Goal: Task Accomplishment & Management: Manage account settings

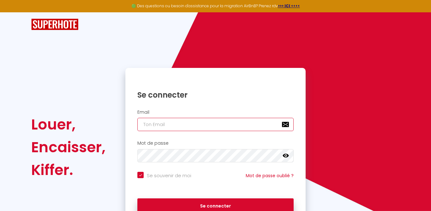
type input "[EMAIL_ADDRESS][DOMAIN_NAME]"
click at [168, 124] on input "[EMAIL_ADDRESS][DOMAIN_NAME]" at bounding box center [215, 124] width 156 height 13
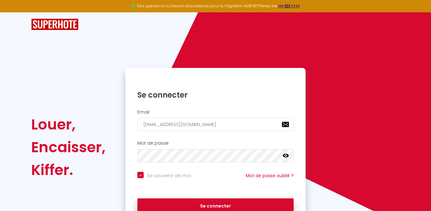
click at [312, 136] on div "Louer, Encaisser, Kiffer. Se connecter Email [EMAIL_ADDRESS][DOMAIN_NAME] Mot d…" at bounding box center [215, 147] width 377 height 158
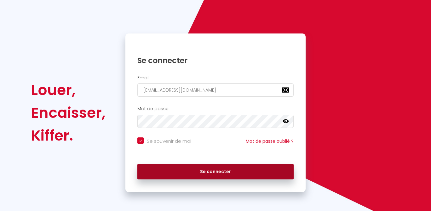
click at [217, 175] on button "Se connecter" at bounding box center [215, 172] width 156 height 16
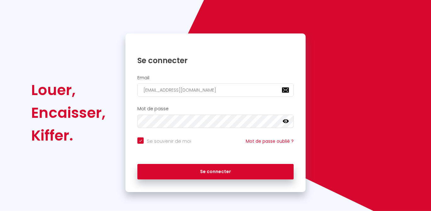
checkbox input "true"
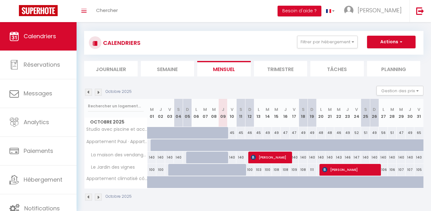
scroll to position [9, 0]
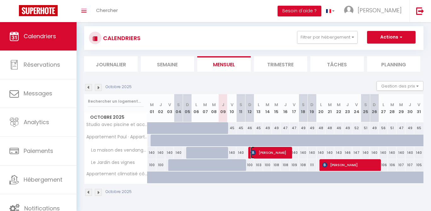
click at [265, 152] on span "[PERSON_NAME]" at bounding box center [270, 152] width 38 height 12
select select "OK"
select select "KO"
select select "1"
select select "0"
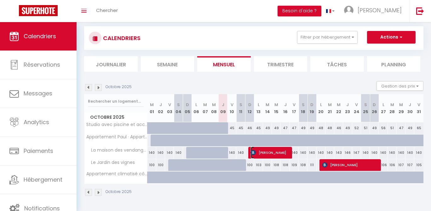
select select "1"
select select
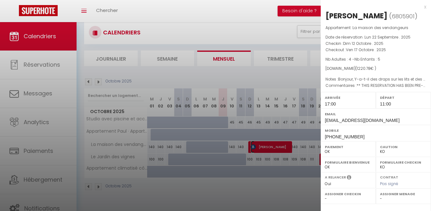
scroll to position [22, 0]
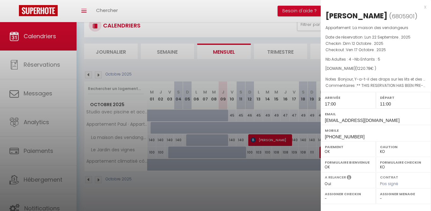
click at [41, 90] on div at bounding box center [215, 105] width 431 height 211
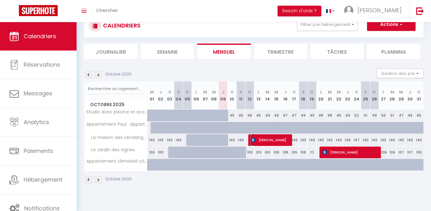
click at [262, 139] on span "[PERSON_NAME]" at bounding box center [270, 140] width 38 height 12
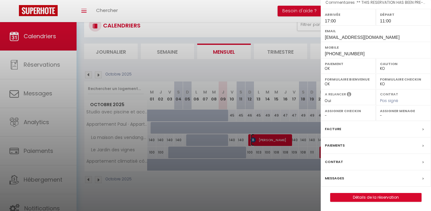
scroll to position [83, 0]
click at [343, 178] on label "Messages" at bounding box center [334, 177] width 19 height 7
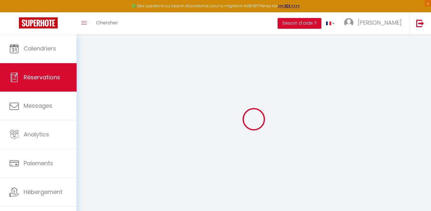
select select
checkbox input "false"
select select
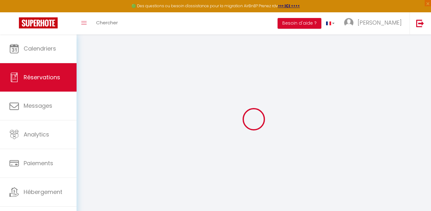
checkbox input "false"
type textarea "** THIS RESERVATION HAS BEEN PRE-PAID ** You have a booker that would like free…"
type textarea "Bonjour, Y-a-t-il des draps sur les lits et des draps de bain ? Peut-on garer d…"
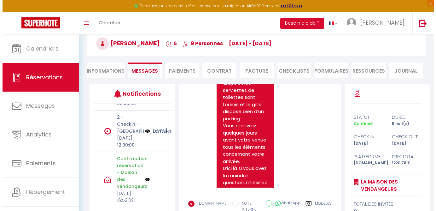
scroll to position [84, 0]
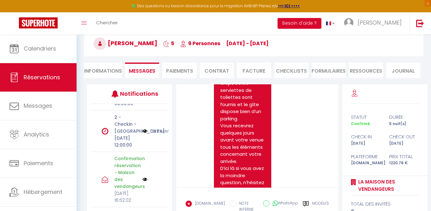
click at [130, 148] on p "[DATE] 12:00:00" at bounding box center [126, 141] width 24 height 14
click at [143, 148] on div "2 - Checkin - [GEOGRAPHIC_DATA][PERSON_NAME][DATE] 12:00:00 Annuler" at bounding box center [129, 130] width 77 height 41
click at [128, 148] on p "[DATE] 12:00:00" at bounding box center [126, 141] width 24 height 14
click at [142, 134] on img at bounding box center [144, 130] width 5 height 7
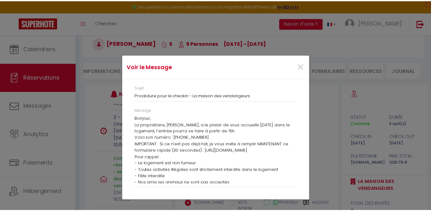
scroll to position [0, 0]
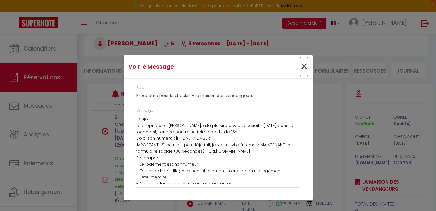
click at [303, 66] on span "×" at bounding box center [304, 66] width 8 height 19
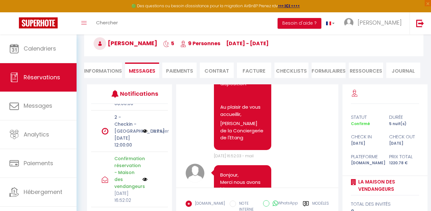
scroll to position [444, 0]
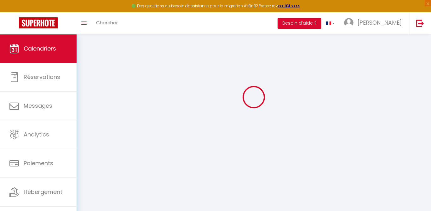
scroll to position [34, 0]
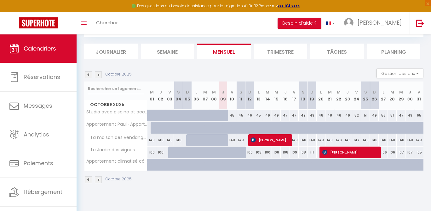
click at [99, 73] on img at bounding box center [98, 74] width 7 height 7
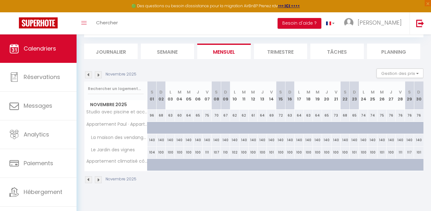
click at [100, 73] on img at bounding box center [98, 74] width 7 height 7
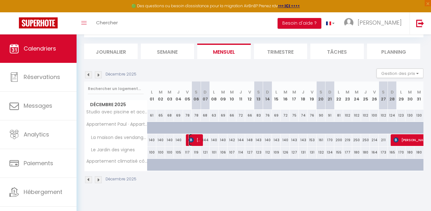
click at [194, 142] on span "[PERSON_NAME]" at bounding box center [195, 140] width 12 height 12
select select "OK"
select select "KO"
select select "0"
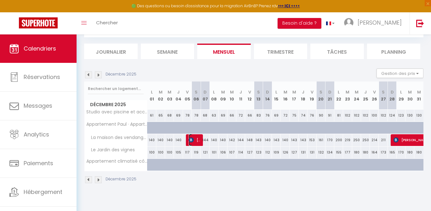
select select "1"
select select
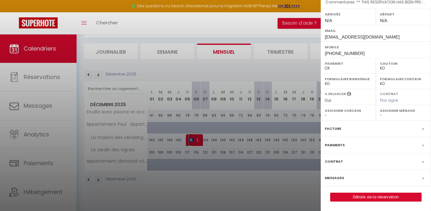
scroll to position [93, 0]
click at [343, 178] on label "Messages" at bounding box center [334, 177] width 19 height 7
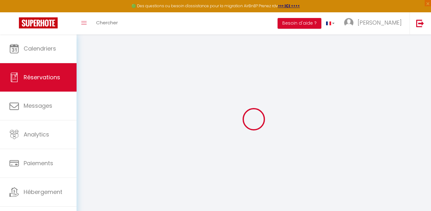
select select
checkbox input "false"
type textarea "** THIS RESERVATION HAS BEEN PRE-PAID ** BOOKING NOTE : Payment charge is EUR 7…"
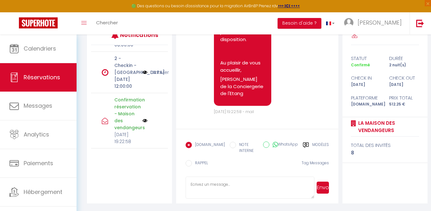
scroll to position [317, 0]
click at [49, 78] on span "Réservations" at bounding box center [42, 77] width 37 height 8
select select "not_cancelled"
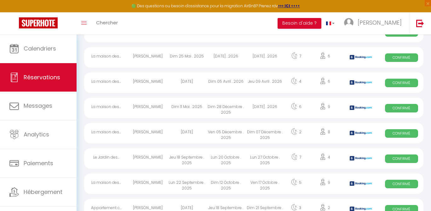
scroll to position [82, 0]
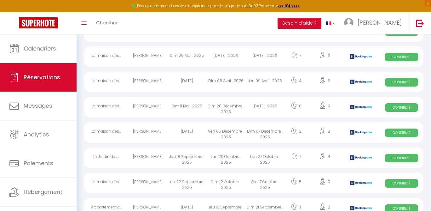
click at [334, 134] on div "8" at bounding box center [325, 132] width 34 height 20
select select "OK"
select select "KO"
select select "0"
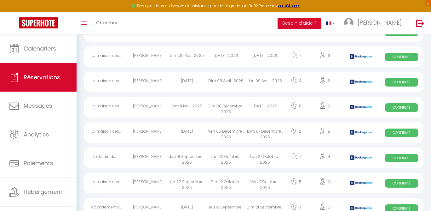
select select "1"
select select
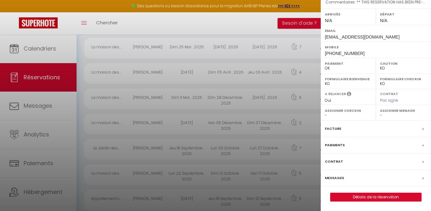
scroll to position [103, 0]
click at [377, 198] on link "Détails de la réservation" at bounding box center [376, 197] width 91 height 8
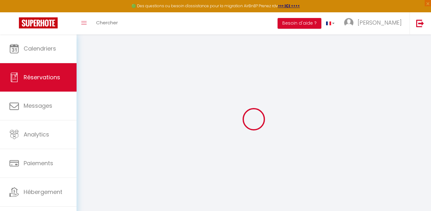
select select
checkbox input "false"
select select
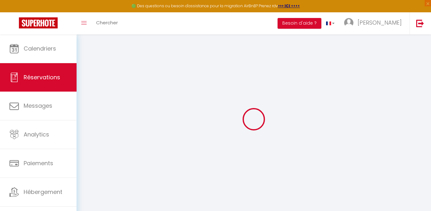
checkbox input "false"
select select
checkbox input "false"
type textarea "** THIS RESERVATION HAS BEEN PRE-PAID ** BOOKING NOTE : Payment charge is EUR 7…"
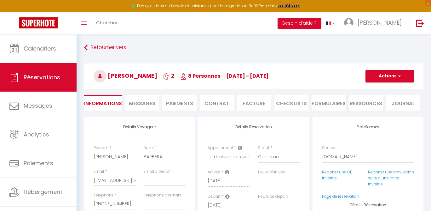
type input "150"
type input "22.25"
select select
checkbox input "false"
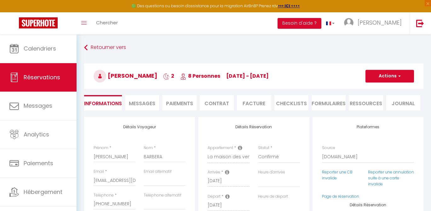
select select
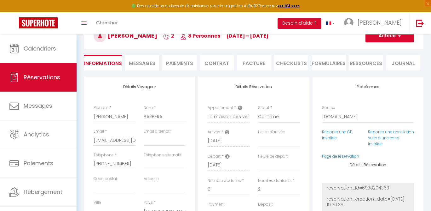
scroll to position [42, 0]
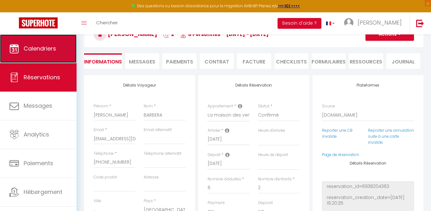
click at [38, 45] on span "Calendriers" at bounding box center [40, 48] width 32 height 8
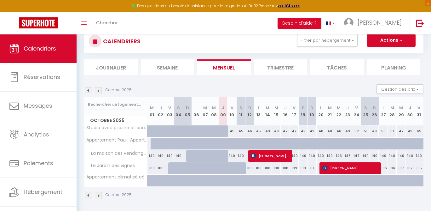
scroll to position [19, 0]
click at [100, 90] on img at bounding box center [98, 90] width 7 height 7
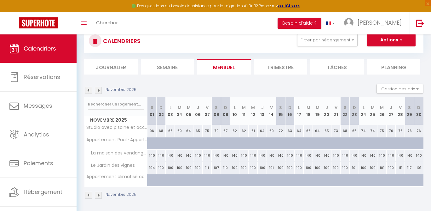
click at [100, 90] on img at bounding box center [98, 90] width 7 height 7
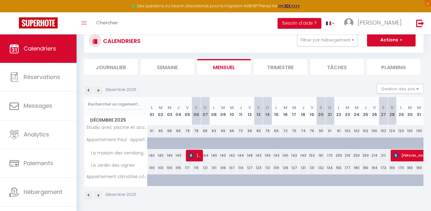
click at [100, 90] on img at bounding box center [98, 90] width 7 height 7
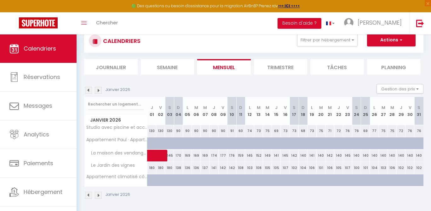
click at [89, 91] on img at bounding box center [88, 90] width 7 height 7
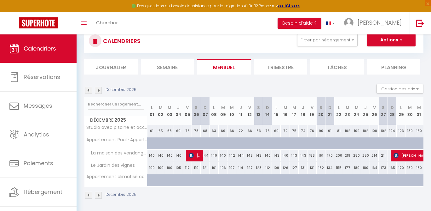
click at [89, 91] on img at bounding box center [88, 90] width 7 height 7
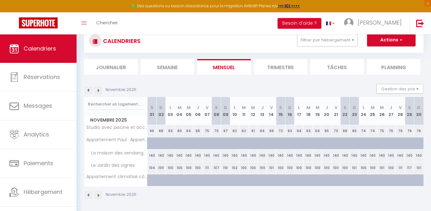
click at [88, 89] on img at bounding box center [88, 90] width 7 height 7
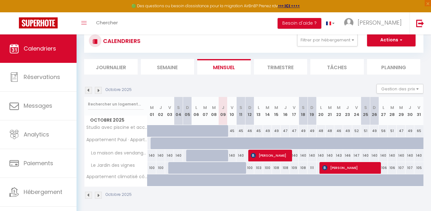
click at [98, 90] on img at bounding box center [98, 90] width 7 height 7
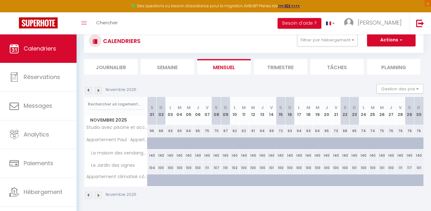
click at [98, 90] on img at bounding box center [98, 90] width 7 height 7
